Goal: Task Accomplishment & Management: Complete application form

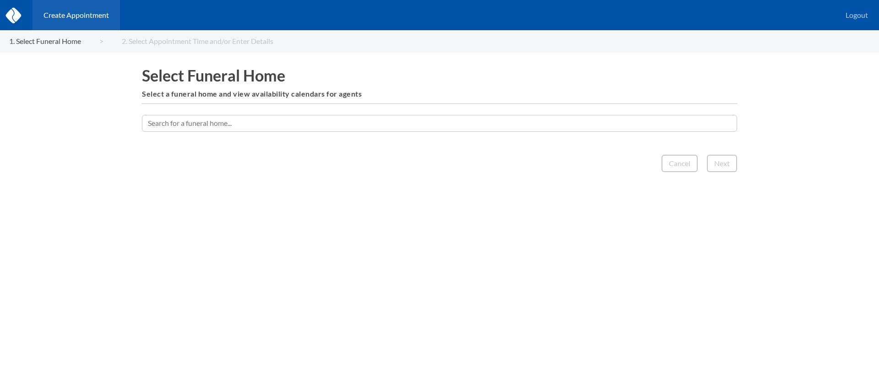
click at [396, 128] on input "text" at bounding box center [439, 123] width 595 height 16
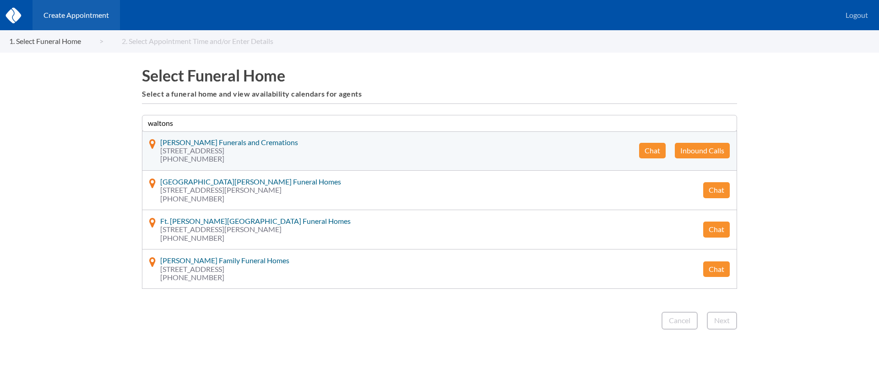
type input "waltons"
click at [649, 148] on button "Chat" at bounding box center [652, 151] width 27 height 16
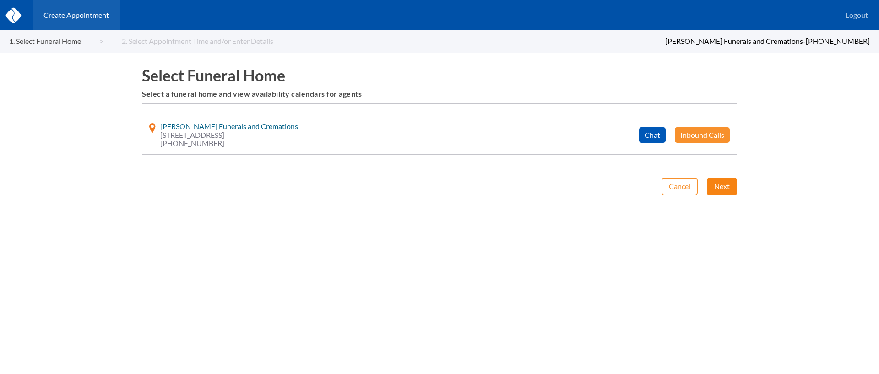
click at [724, 191] on button "Next" at bounding box center [721, 186] width 30 height 17
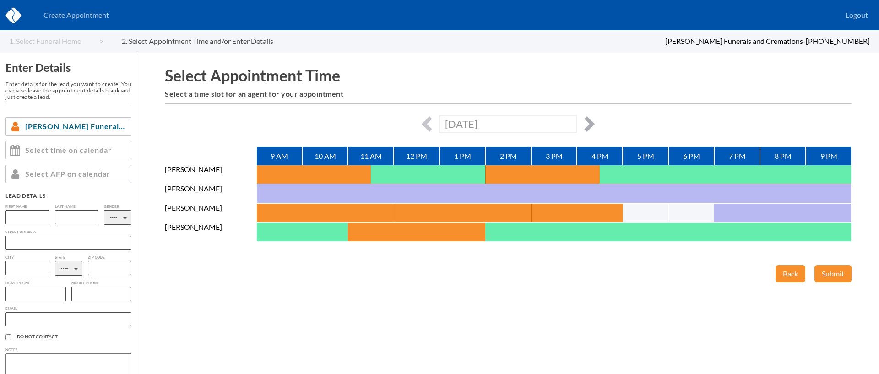
click at [593, 124] on button "button" at bounding box center [587, 124] width 16 height 16
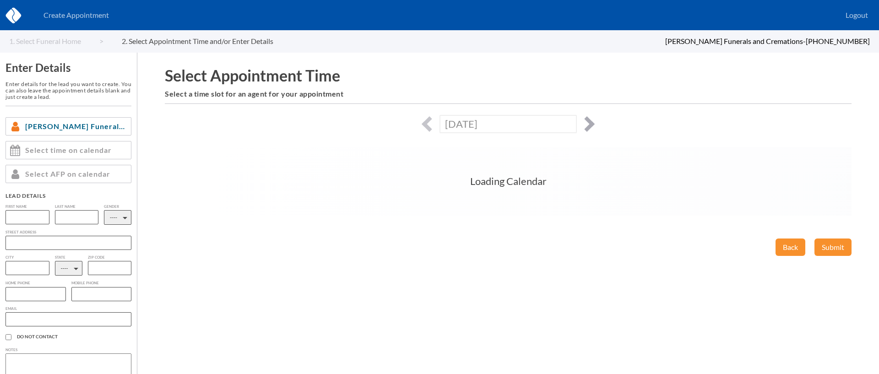
click at [593, 124] on button "button" at bounding box center [587, 124] width 16 height 16
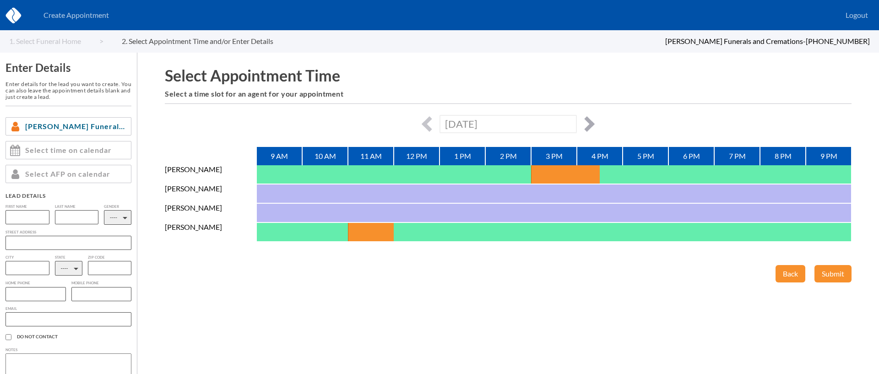
click at [593, 124] on button "button" at bounding box center [587, 124] width 16 height 16
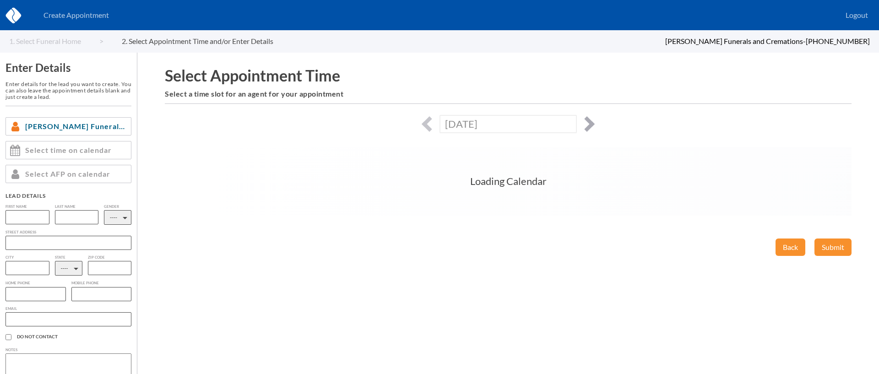
click at [593, 124] on button "button" at bounding box center [587, 124] width 16 height 16
type input "[DATE]"
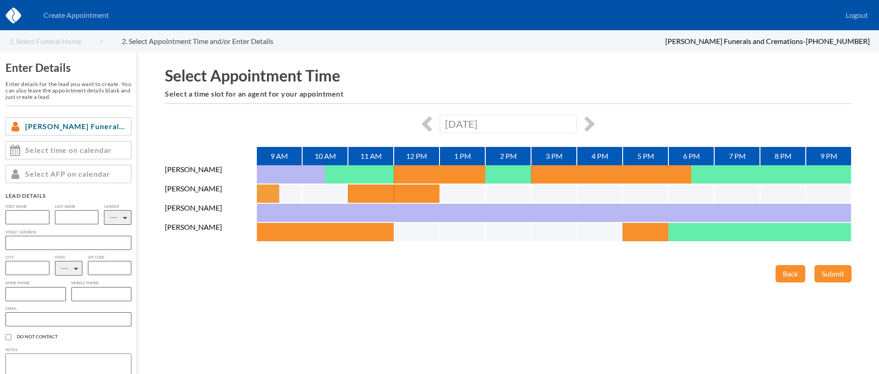
click at [268, 188] on button "button" at bounding box center [267, 193] width 23 height 18
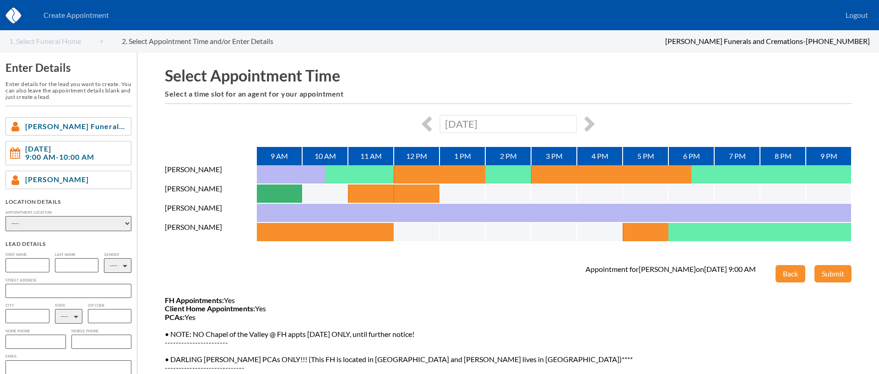
click at [75, 225] on select "---- Phone Consultation Waltons Funerals and Cremations - [PERSON_NAME] and [PE…" at bounding box center [68, 223] width 126 height 15
click at [114, 224] on select "---- Phone Consultation Waltons Funerals and Cremations - [PERSON_NAME] and [PE…" at bounding box center [68, 223] width 126 height 15
select select "3e7c3552-a05d-dd11-9f3c-00188b3fb15c"
click at [5, 216] on select "---- Phone Consultation Waltons Funerals and Cremations - [PERSON_NAME] and [PE…" at bounding box center [68, 223] width 126 height 15
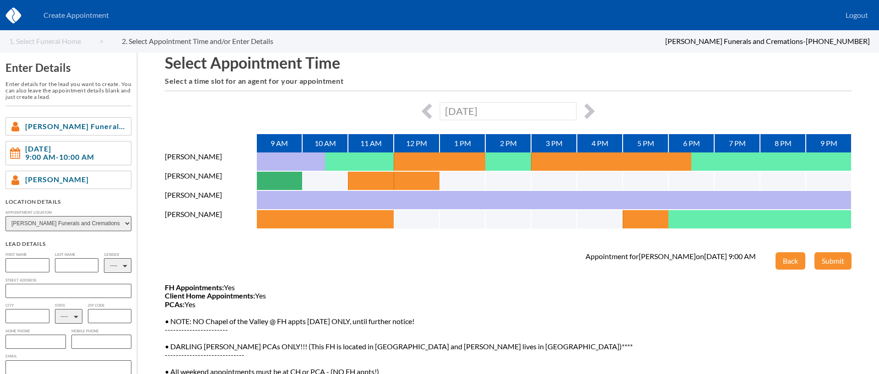
scroll to position [14, 0]
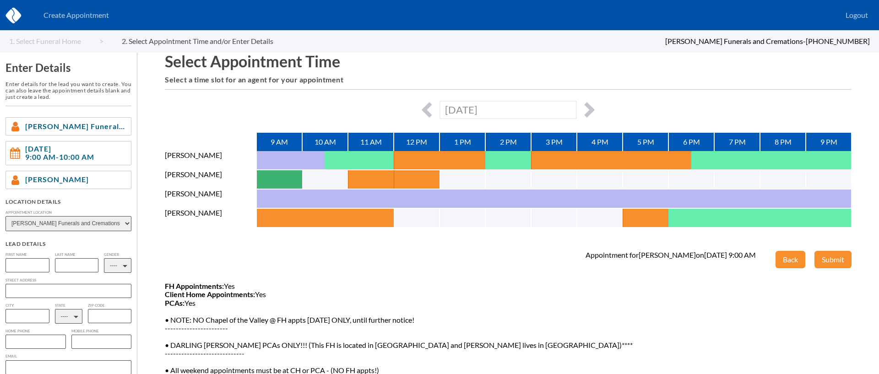
click at [121, 262] on select "---- M F" at bounding box center [117, 265] width 27 height 15
select select "2"
click at [104, 258] on select "---- M F" at bounding box center [117, 265] width 27 height 15
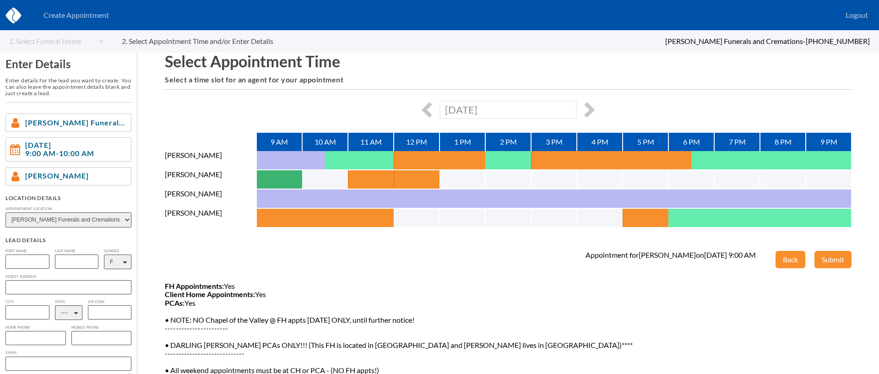
scroll to position [10, 0]
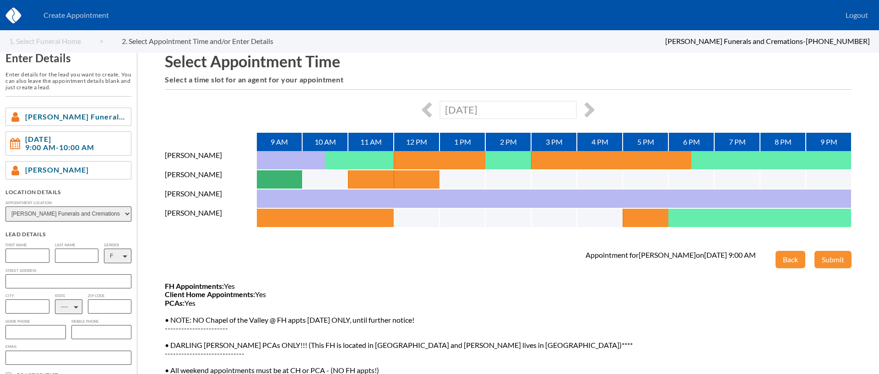
click at [27, 250] on input "text" at bounding box center [27, 255] width 44 height 14
type input "[PERSON_NAME]"
click at [70, 253] on input "text" at bounding box center [77, 255] width 44 height 14
type input "[PERSON_NAME]"
click at [69, 307] on select "---- AL AK AZ AR CA CO [GEOGRAPHIC_DATA] DE DC [GEOGRAPHIC_DATA] [GEOGRAPHIC_DA…" at bounding box center [68, 306] width 27 height 15
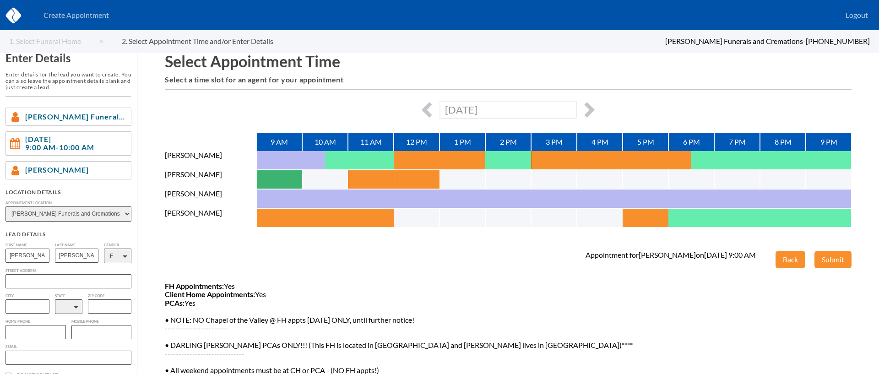
select select "NV"
click at [55, 301] on select "---- AL AK AZ AR CA CO [GEOGRAPHIC_DATA] DE DC [GEOGRAPHIC_DATA] [GEOGRAPHIC_DA…" at bounding box center [68, 306] width 27 height 15
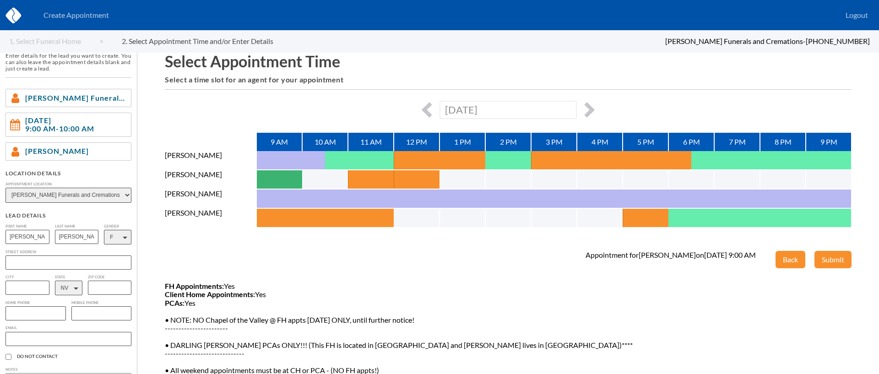
scroll to position [54, 0]
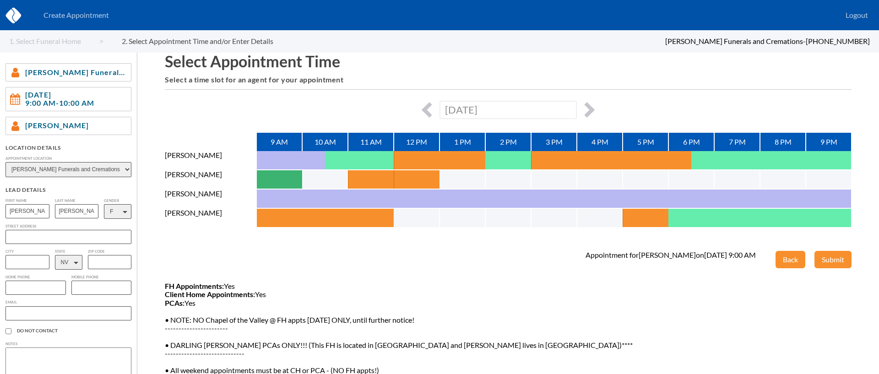
click at [36, 290] on input "text" at bounding box center [35, 287] width 60 height 14
paste input "[PHONE_NUMBER]"
type input "[PHONE_NUMBER]"
click at [80, 319] on input "text" at bounding box center [68, 313] width 126 height 14
paste input "[EMAIL_ADDRESS][DOMAIN_NAME]"
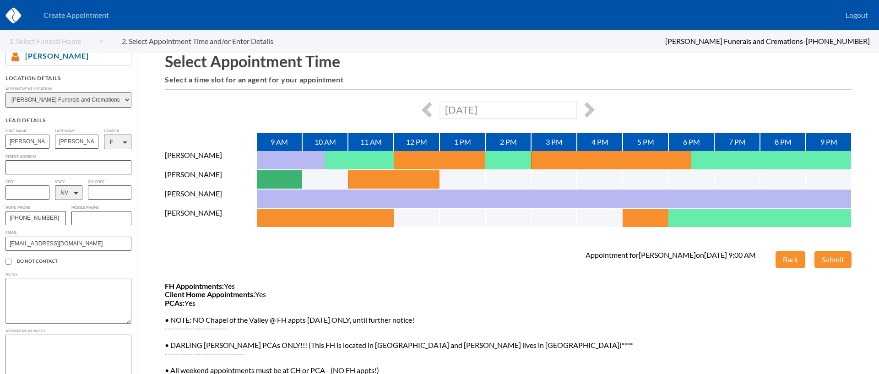
scroll to position [132, 0]
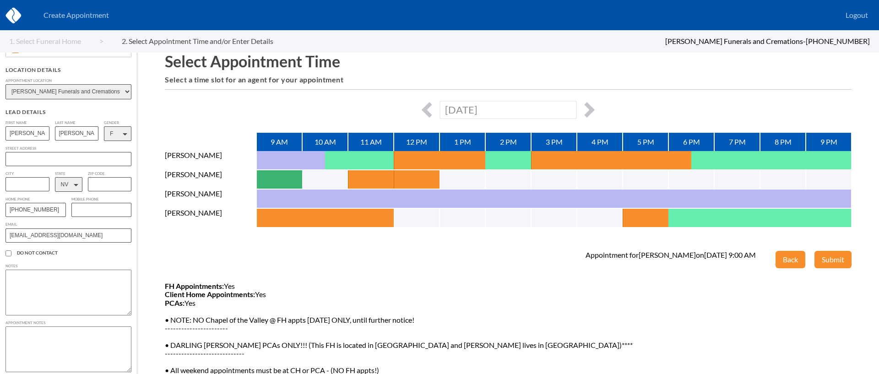
type input "[EMAIL_ADDRESS][DOMAIN_NAME]"
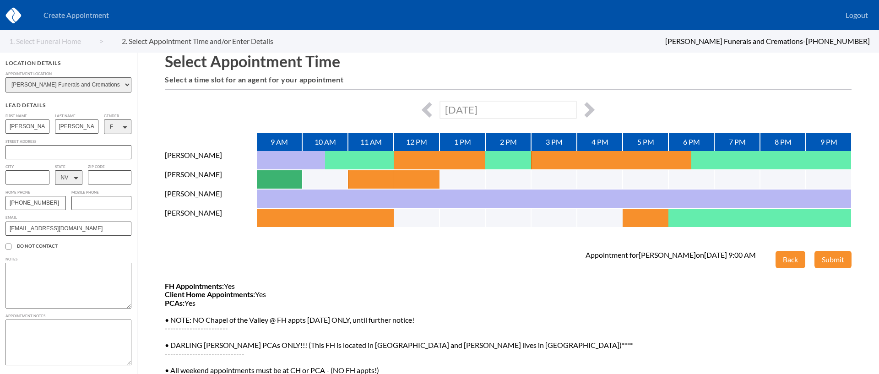
click at [46, 329] on textarea at bounding box center [68, 342] width 126 height 46
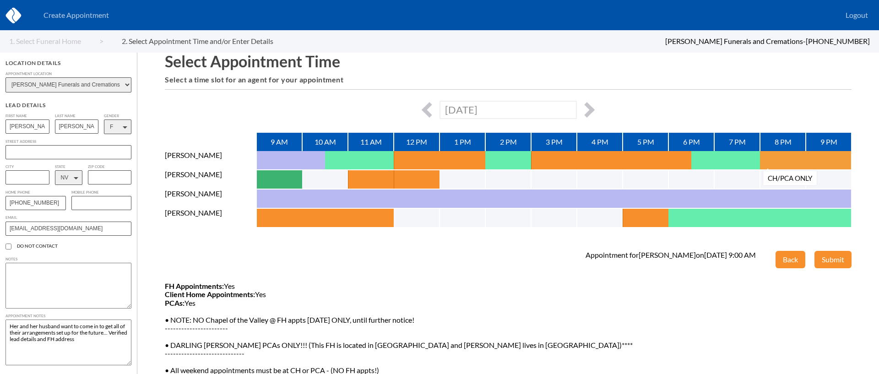
type textarea "Her and her husband want to come in to get all of their arrangements set up for…"
click at [836, 259] on button "Submit" at bounding box center [832, 259] width 37 height 17
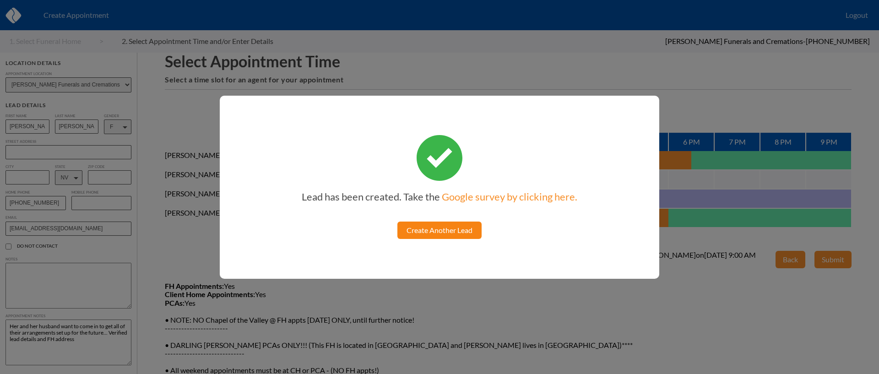
click at [442, 223] on link "Create Another Lead" at bounding box center [439, 229] width 84 height 17
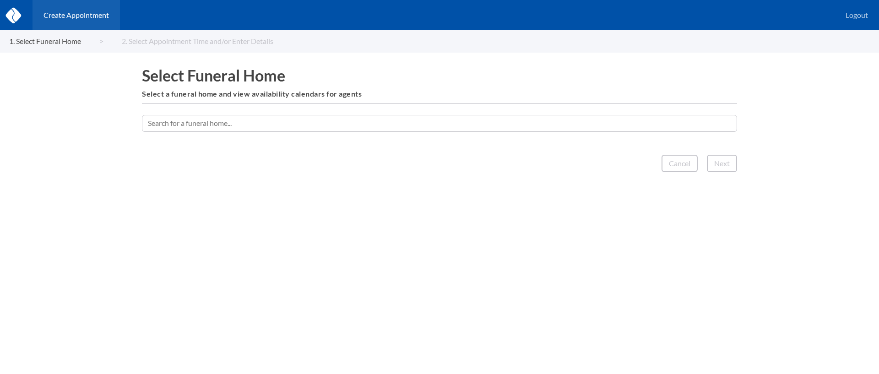
click at [445, 122] on input "text" at bounding box center [439, 123] width 595 height 16
type input "a"
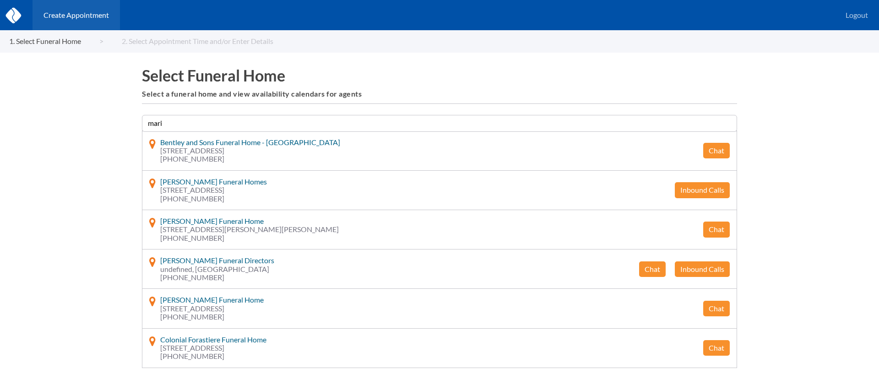
type input "[PERSON_NAME]"
